Goal: Find contact information: Find contact information

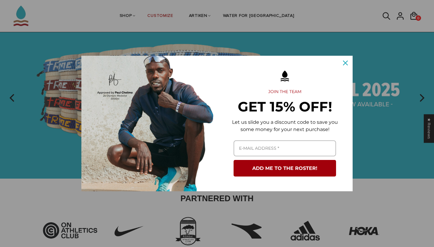
scroll to position [35, 0]
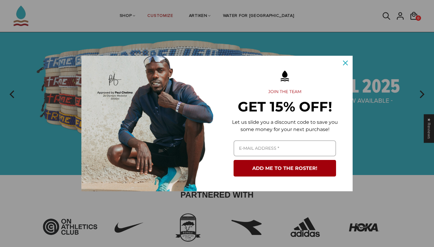
click at [345, 61] on icon "close icon" at bounding box center [345, 63] width 5 height 5
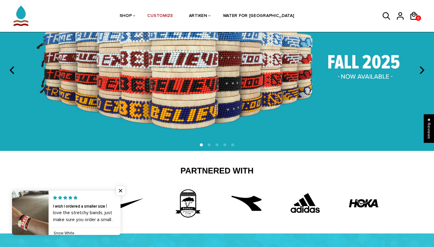
scroll to position [49, 0]
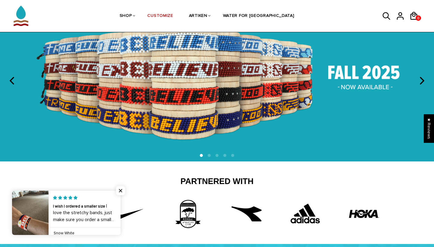
click at [423, 70] on section at bounding box center [217, 80] width 434 height 161
click at [421, 80] on icon "next" at bounding box center [421, 81] width 8 height 8
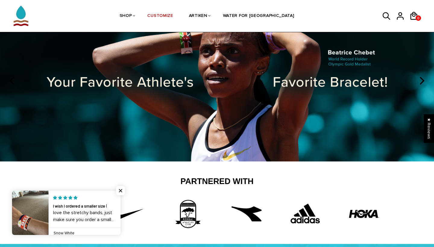
click at [422, 81] on icon "next" at bounding box center [421, 81] width 8 height 8
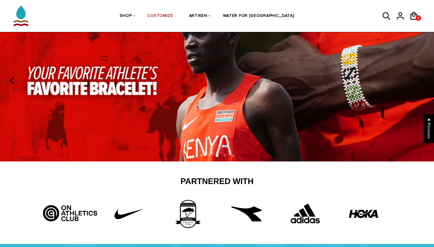
click at [12, 81] on icon "previous" at bounding box center [13, 81] width 8 height 8
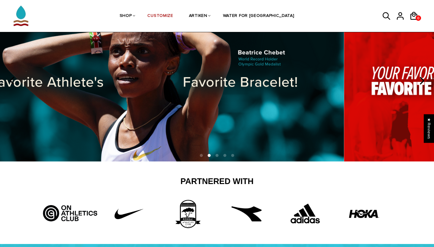
click at [12, 81] on icon "previous" at bounding box center [13, 81] width 8 height 8
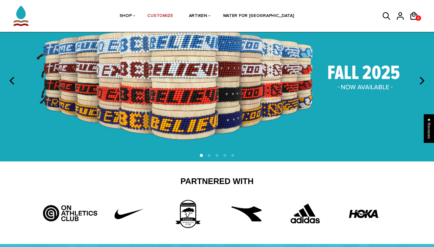
click at [202, 81] on img at bounding box center [217, 80] width 434 height 161
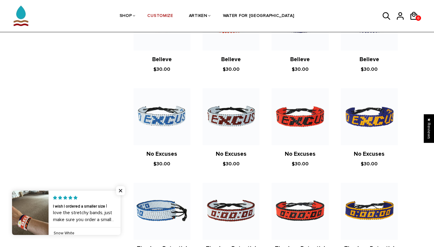
scroll to position [275, 0]
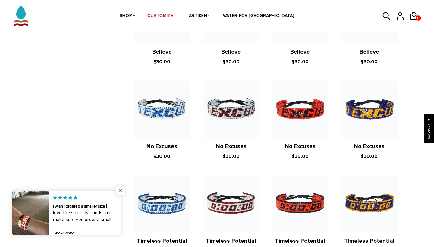
click at [123, 191] on span "Close popup widget" at bounding box center [120, 190] width 9 height 9
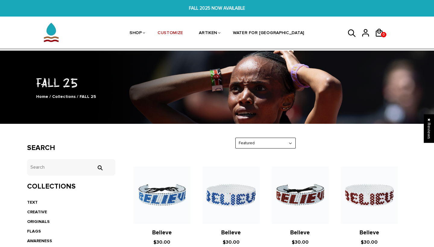
scroll to position [0, 0]
click at [54, 35] on img at bounding box center [51, 32] width 30 height 30
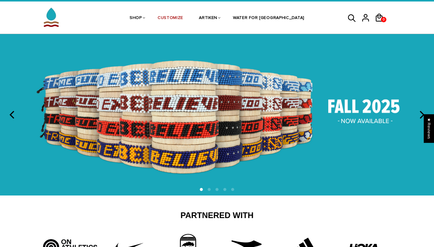
scroll to position [6, 0]
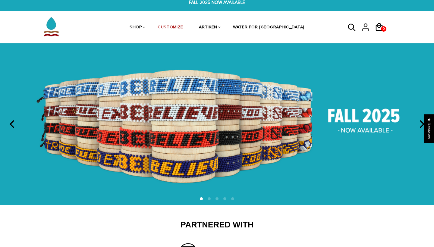
click at [367, 27] on icon at bounding box center [365, 27] width 9 height 14
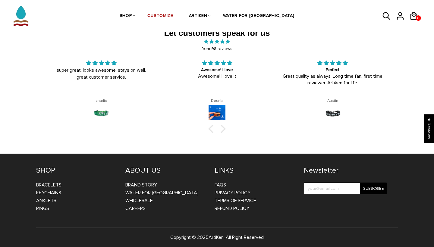
scroll to position [953, 0]
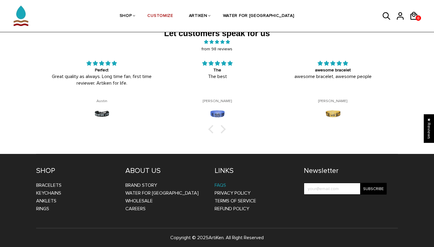
click at [223, 183] on link "FAQs" at bounding box center [220, 185] width 11 height 6
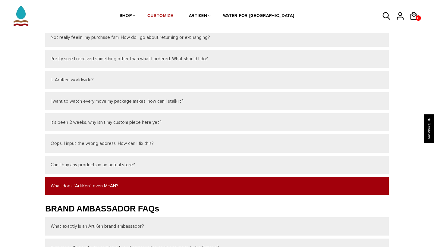
scroll to position [83, 0]
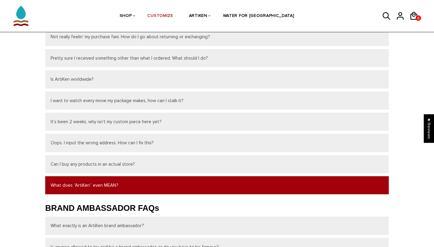
click at [220, 191] on button "What does “ArtiKen” even MEAN?" at bounding box center [216, 185] width 343 height 18
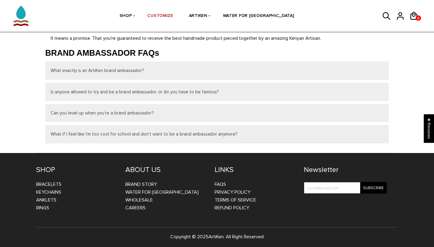
scroll to position [246, 0]
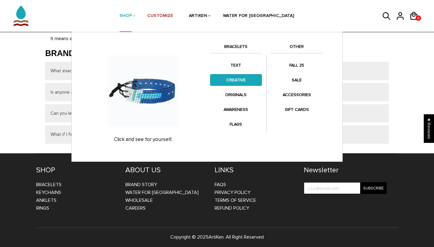
click at [235, 85] on link "CREATIVE" at bounding box center [236, 80] width 52 height 12
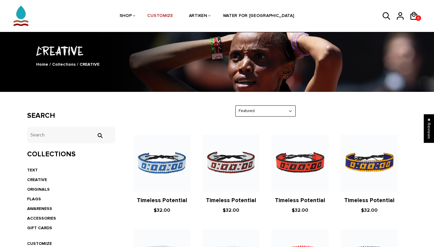
scroll to position [34, 0]
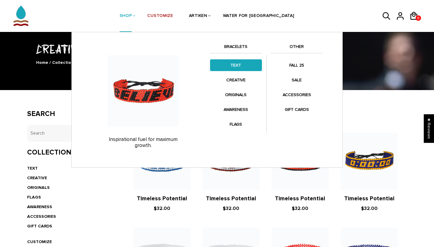
click at [234, 68] on link "TEXT" at bounding box center [236, 65] width 52 height 12
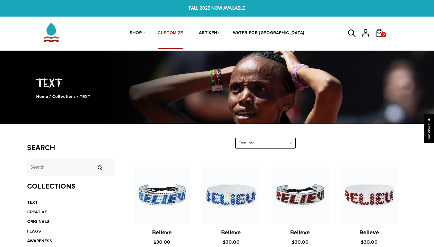
click at [183, 34] on link "CUSTOMIZE" at bounding box center [171, 33] width 26 height 32
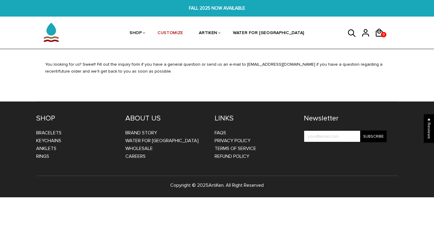
click at [347, 30] on icon at bounding box center [351, 33] width 9 height 14
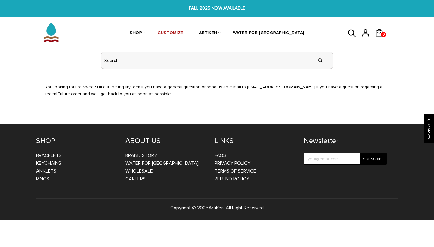
click at [282, 58] on input "header search" at bounding box center [217, 60] width 232 height 17
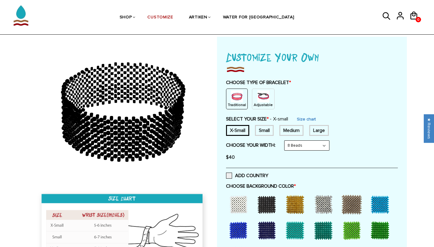
scroll to position [26, 0]
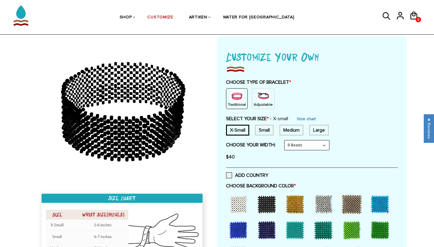
click at [265, 129] on div "Small" at bounding box center [264, 130] width 19 height 11
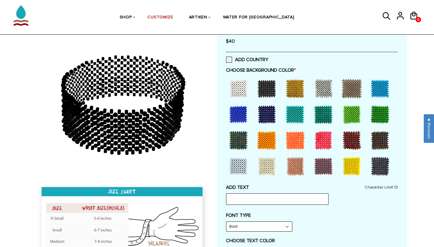
scroll to position [144, 0]
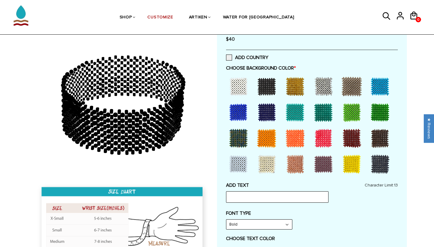
click at [268, 105] on div at bounding box center [267, 112] width 24 height 24
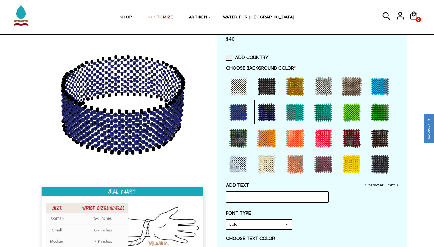
click at [247, 193] on input "text" at bounding box center [277, 196] width 102 height 11
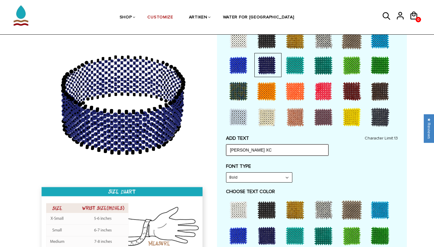
scroll to position [193, 0]
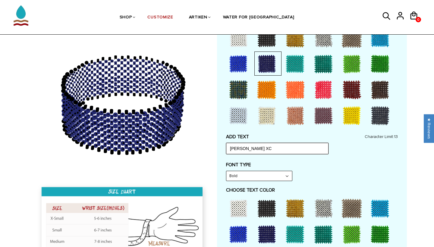
type input "MUHS XC"
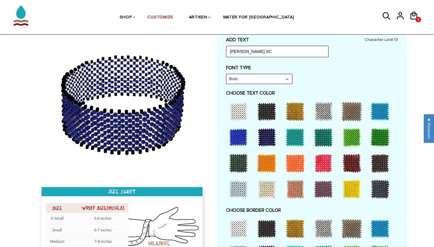
scroll to position [294, 0]
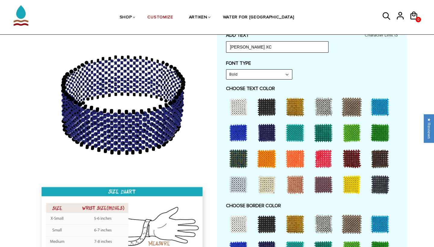
click at [241, 98] on div at bounding box center [238, 107] width 24 height 24
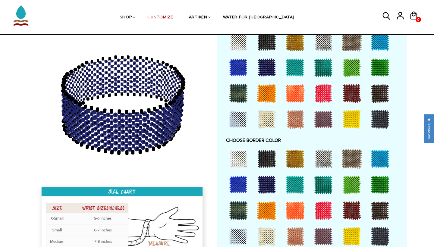
scroll to position [358, 0]
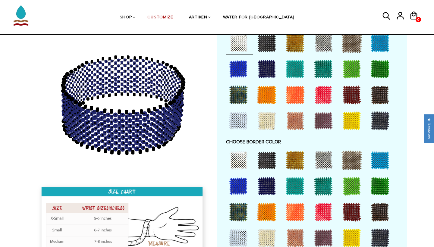
click at [348, 230] on div at bounding box center [352, 238] width 24 height 24
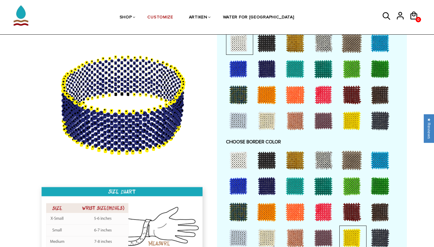
click at [297, 151] on div at bounding box center [295, 160] width 24 height 24
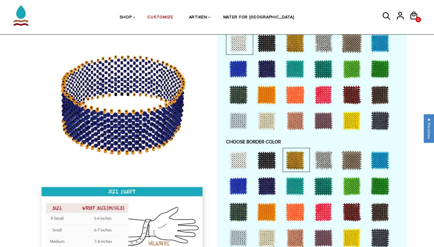
click at [354, 233] on div at bounding box center [352, 238] width 24 height 24
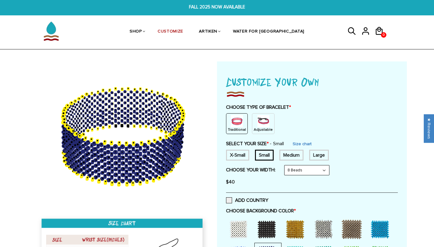
scroll to position [0, 0]
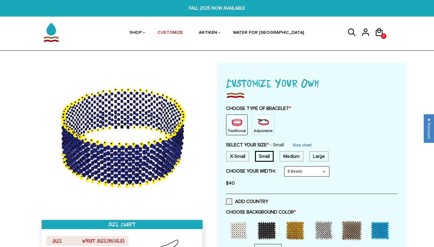
click at [358, 30] on link at bounding box center [354, 33] width 14 height 18
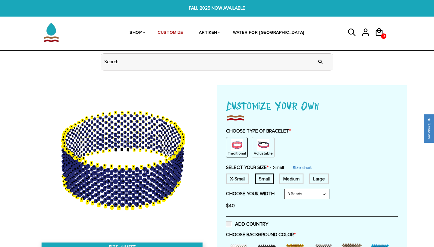
click at [262, 58] on input "header search" at bounding box center [217, 62] width 232 height 17
type input "inquiry form"
click at [320, 61] on input "" at bounding box center [320, 62] width 12 height 23
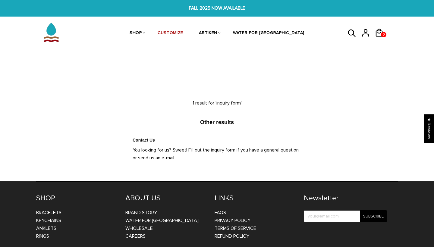
click at [146, 140] on link "Contact Us" at bounding box center [144, 140] width 22 height 5
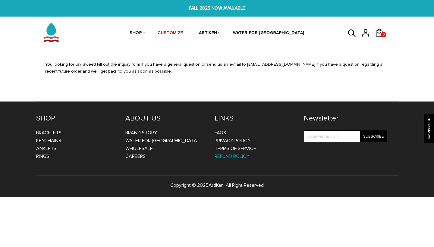
click at [231, 153] on link "Refund Policy" at bounding box center [232, 156] width 35 height 6
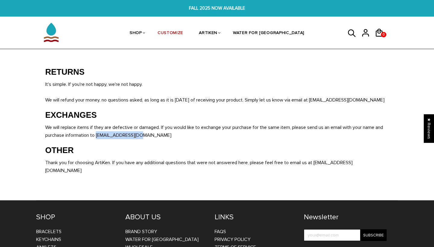
drag, startPoint x: 138, startPoint y: 135, endPoint x: 98, endPoint y: 134, distance: 40.1
click at [98, 134] on span "We will replace items if they are defective or damaged. If you would like to ex…" at bounding box center [214, 131] width 338 height 14
copy span "[EMAIL_ADDRESS][DOMAIN_NAME]"
click at [145, 142] on div "RETURNS It's simple. If you're not happy, we're not happy. We will refund your …" at bounding box center [217, 120] width 352 height 119
